Goal: Find specific page/section: Find specific page/section

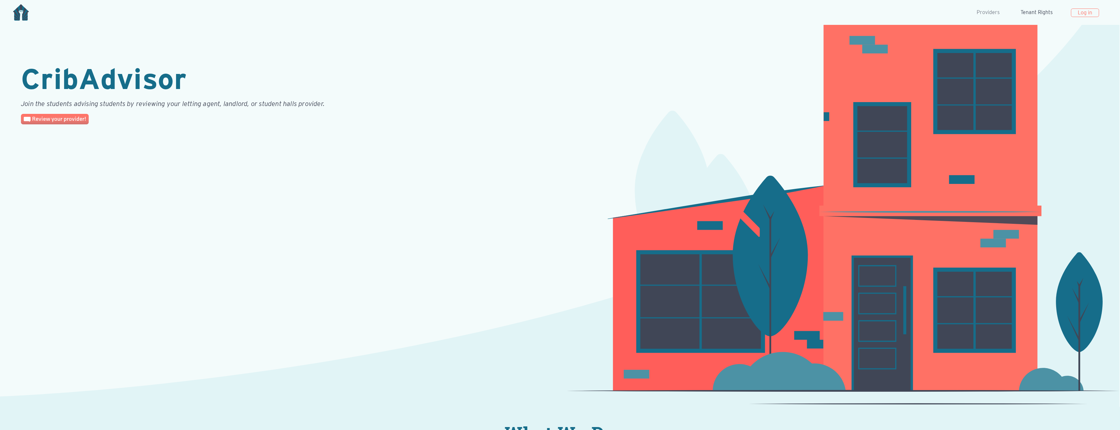
click at [991, 12] on link "Providers" at bounding box center [988, 12] width 28 height 13
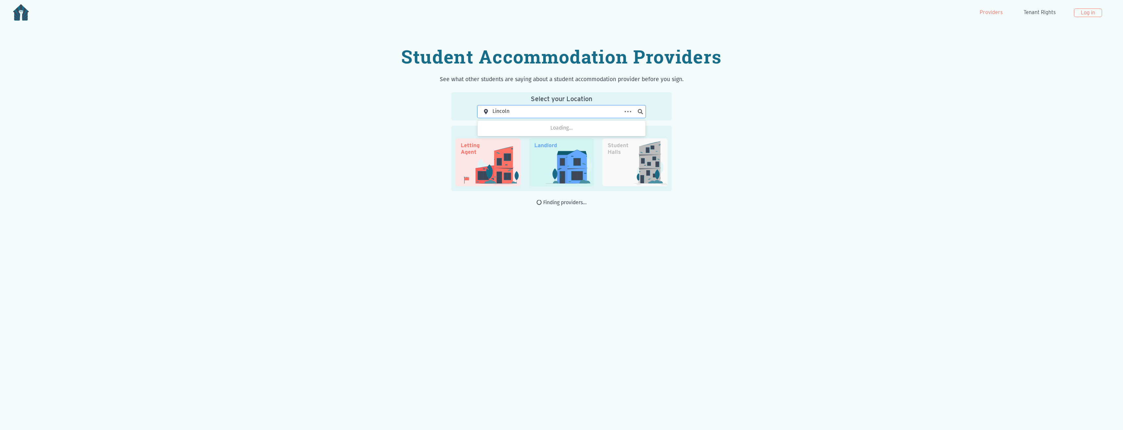
click at [572, 111] on div "Lincoln" at bounding box center [555, 112] width 133 height 12
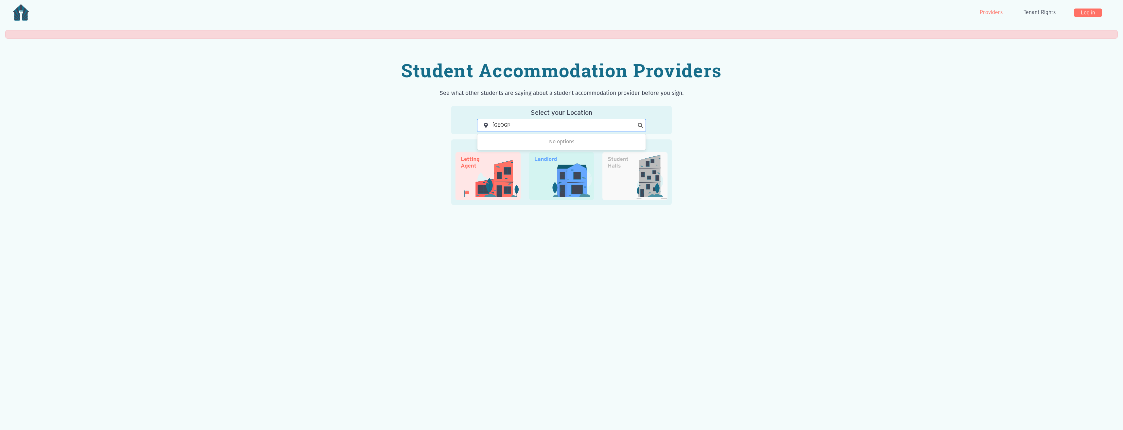
type input "[GEOGRAPHIC_DATA]"
click at [1084, 10] on link "Log in" at bounding box center [1088, 13] width 28 height 9
click at [498, 126] on div "Lincoln" at bounding box center [501, 125] width 17 height 8
click at [546, 179] on img at bounding box center [561, 176] width 65 height 48
